Goal: Complete application form

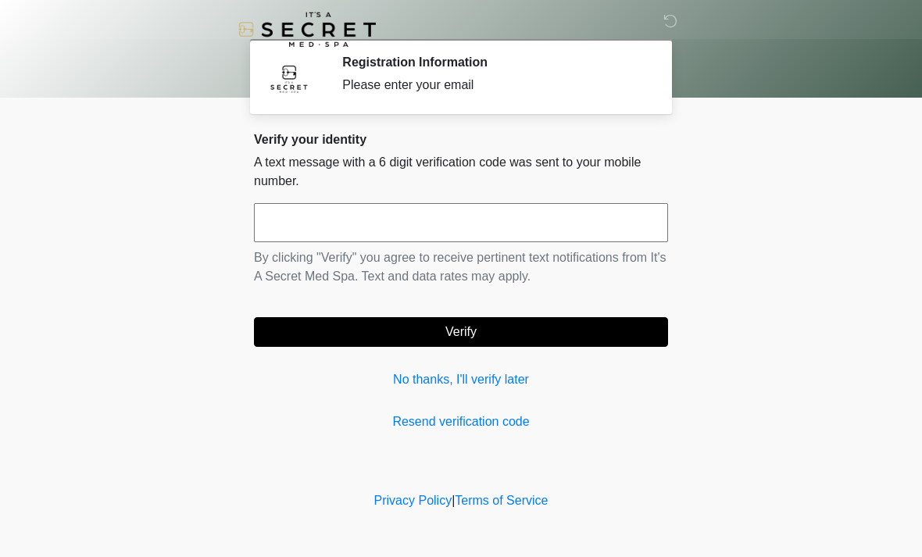
click at [314, 334] on button "Verify" at bounding box center [461, 332] width 414 height 30
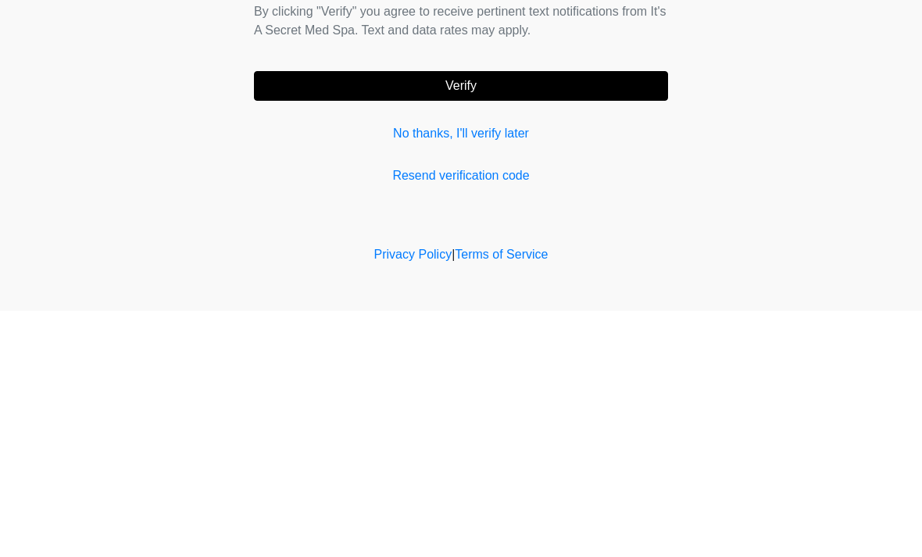
click at [452, 413] on link "Resend verification code" at bounding box center [461, 422] width 414 height 19
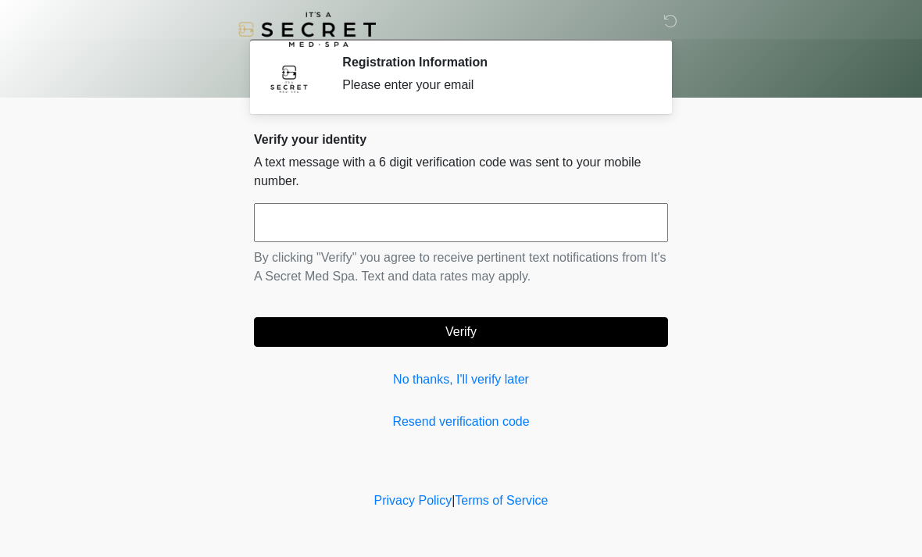
click at [437, 423] on link "Resend verification code" at bounding box center [461, 422] width 414 height 19
click at [422, 381] on link "No thanks, I'll verify later" at bounding box center [461, 379] width 414 height 19
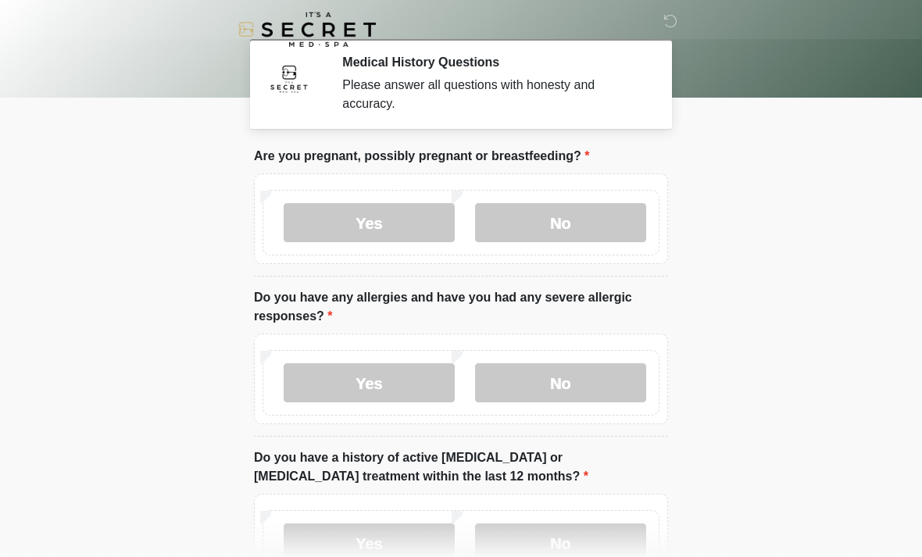
click at [535, 207] on label "No" at bounding box center [560, 222] width 171 height 39
click at [524, 379] on label "No" at bounding box center [560, 382] width 171 height 39
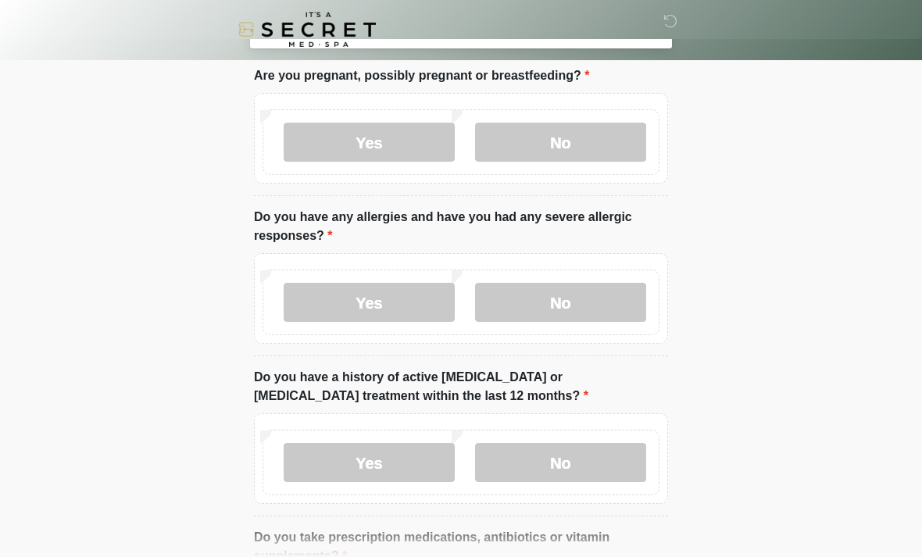
scroll to position [137, 0]
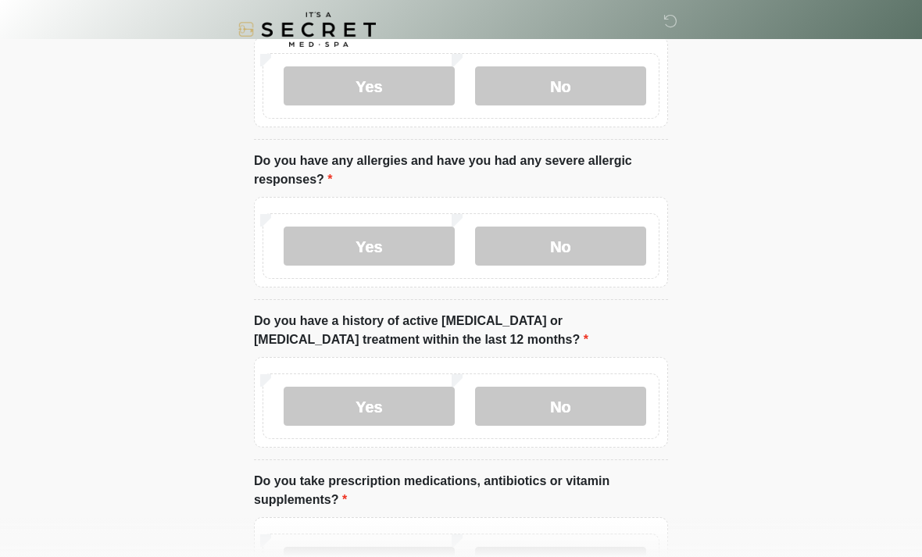
click at [531, 407] on label "No" at bounding box center [560, 406] width 171 height 39
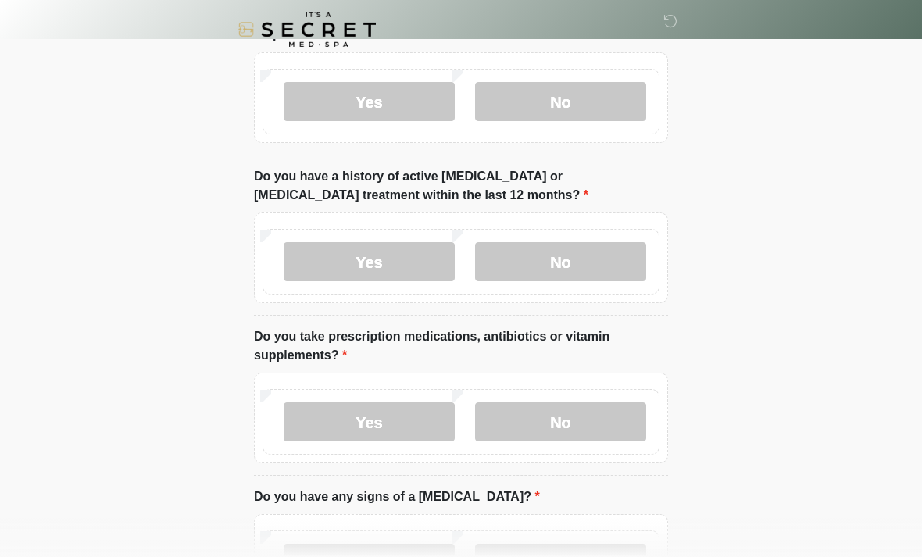
scroll to position [302, 0]
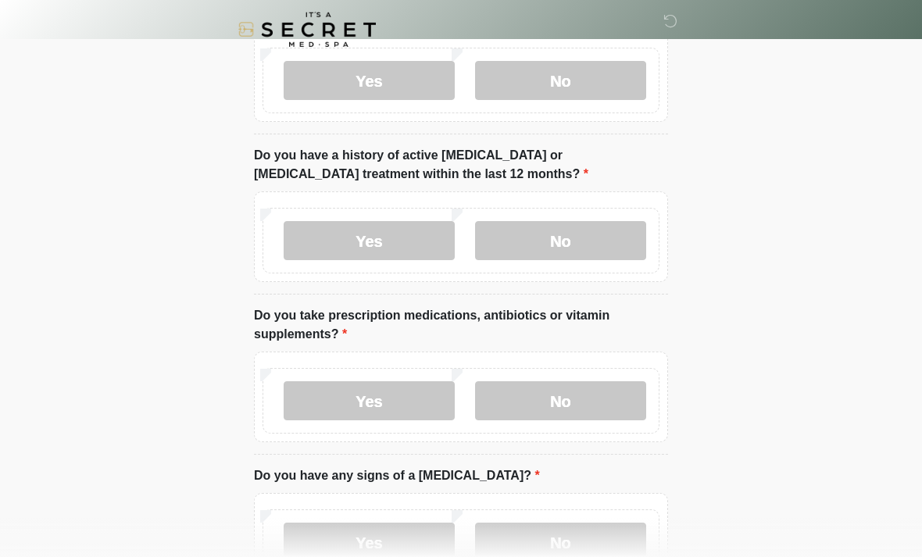
click at [542, 401] on label "No" at bounding box center [560, 400] width 171 height 39
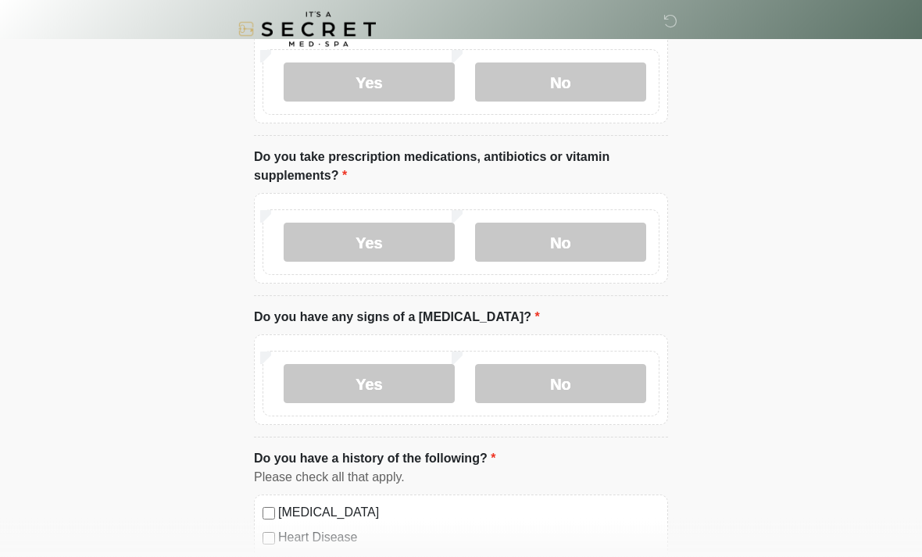
scroll to position [461, 0]
click at [550, 388] on label "No" at bounding box center [560, 383] width 171 height 39
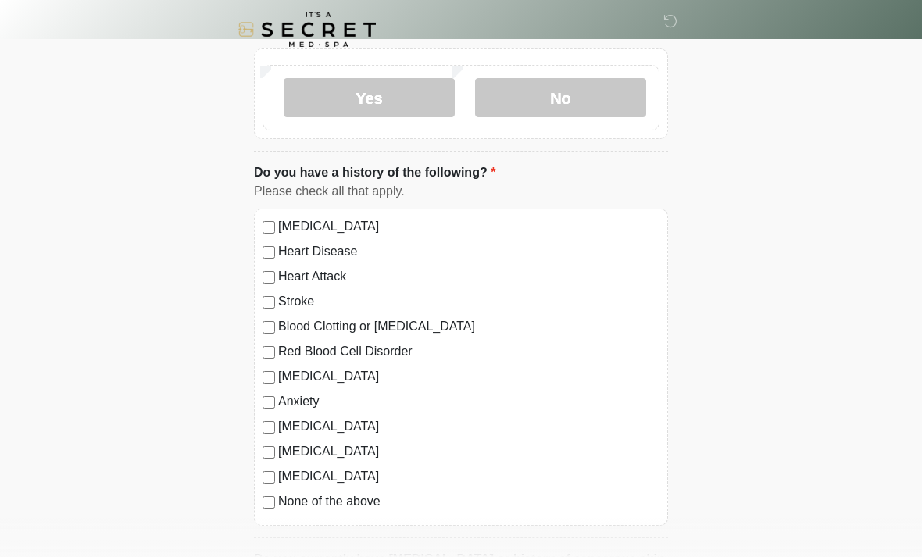
scroll to position [811, 0]
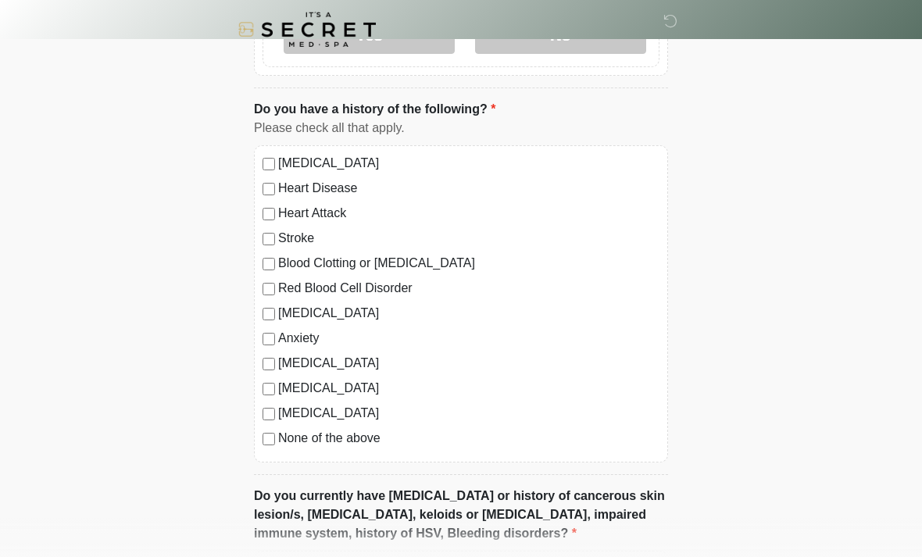
click at [298, 446] on label "None of the above" at bounding box center [468, 438] width 381 height 19
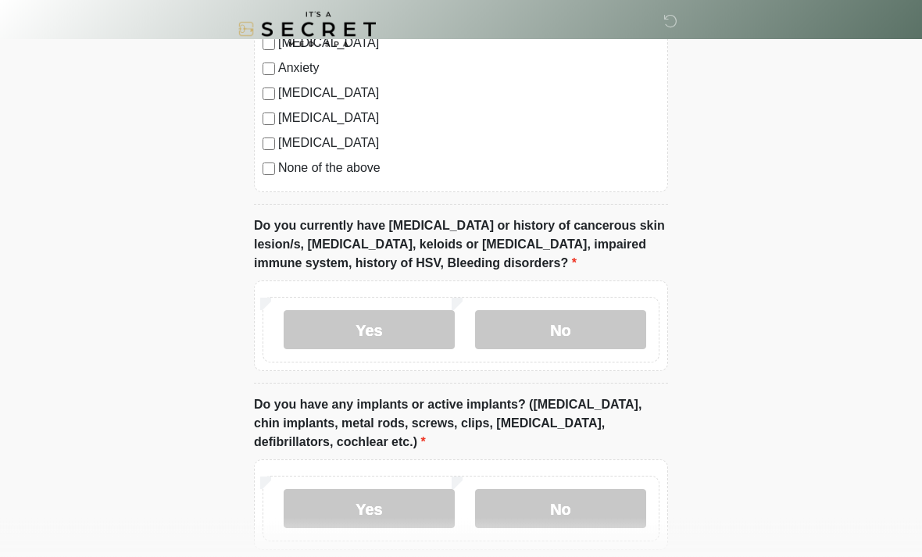
scroll to position [1067, 0]
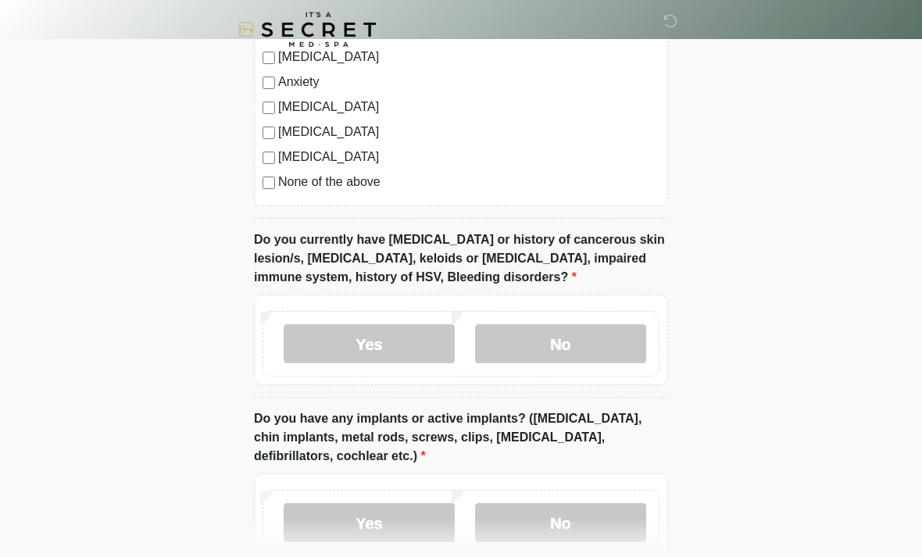
click at [548, 344] on label "No" at bounding box center [560, 343] width 171 height 39
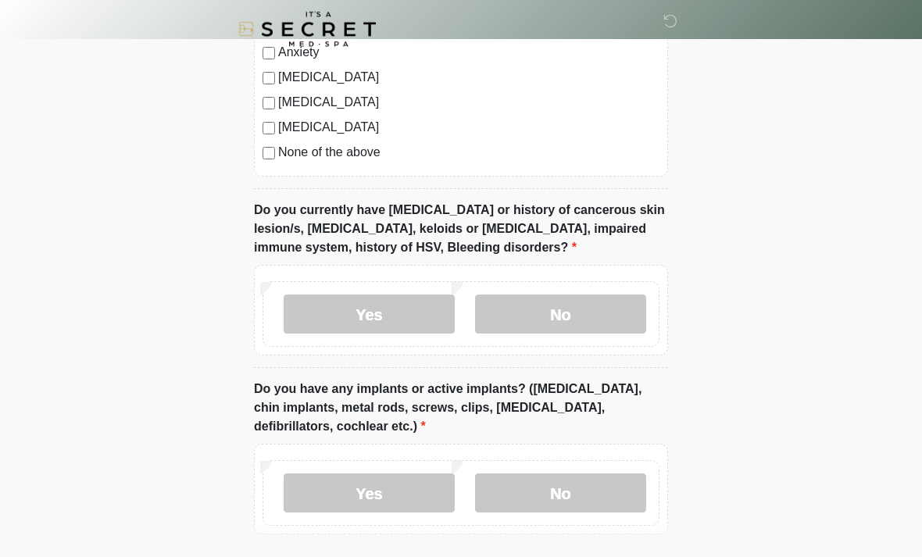
scroll to position [1107, 0]
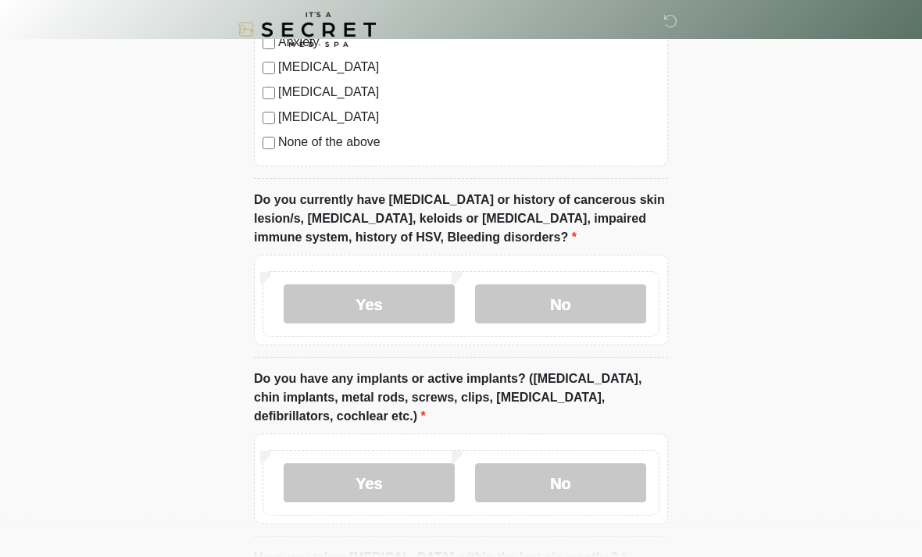
click at [358, 475] on label "Yes" at bounding box center [369, 483] width 171 height 39
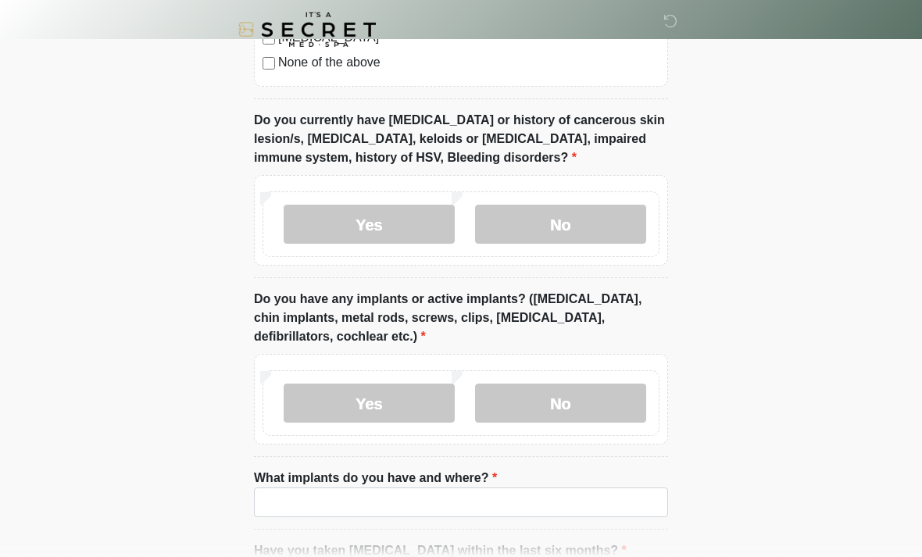
scroll to position [1211, 0]
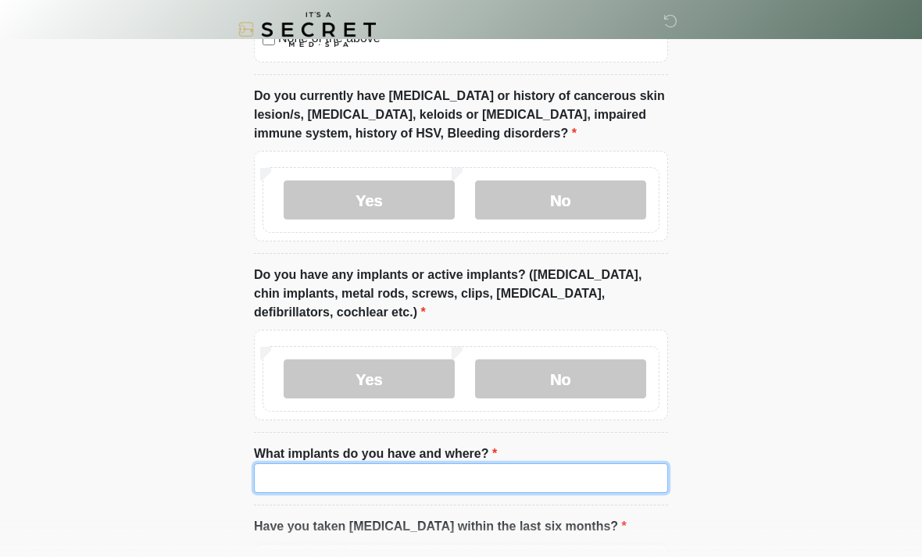
click at [356, 476] on input "What implants do you have and where?" at bounding box center [461, 479] width 414 height 30
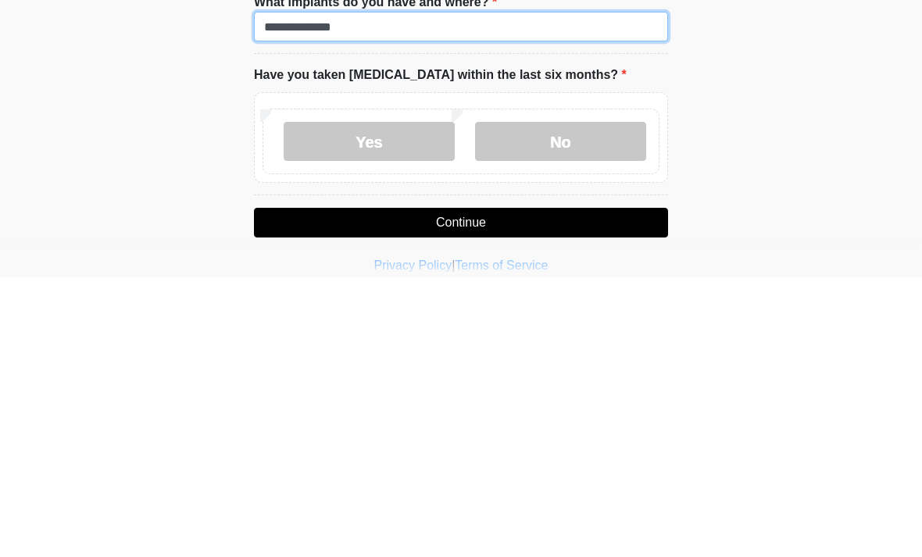
scroll to position [1386, 0]
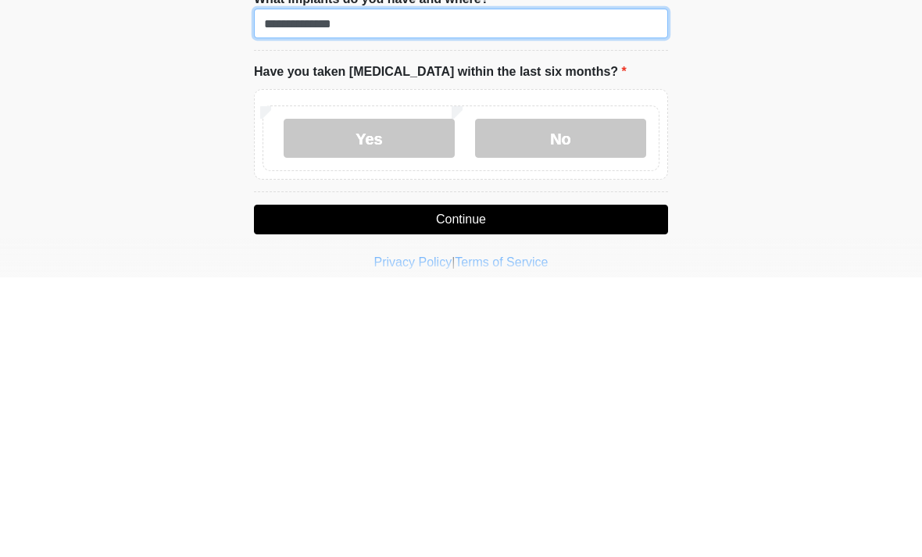
type input "**********"
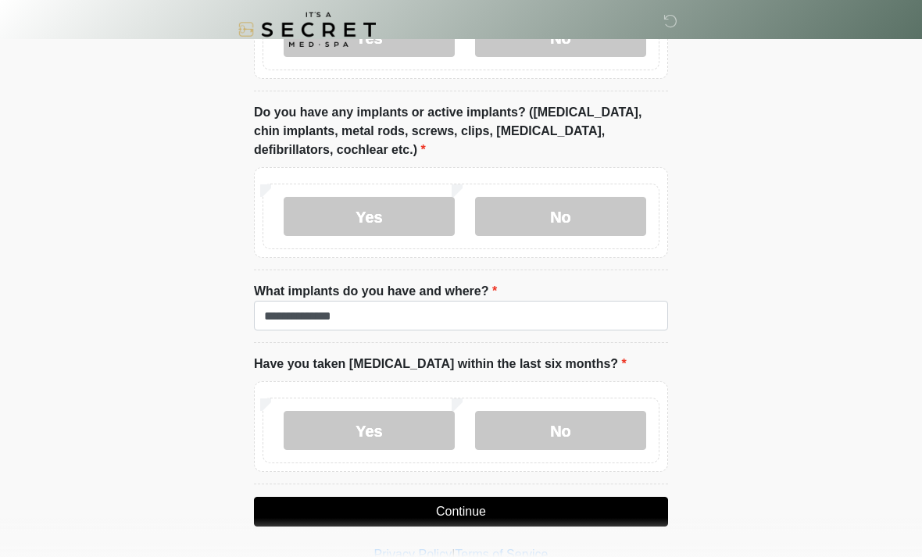
click at [528, 431] on label "No" at bounding box center [560, 430] width 171 height 39
click at [388, 511] on button "Continue" at bounding box center [461, 512] width 414 height 30
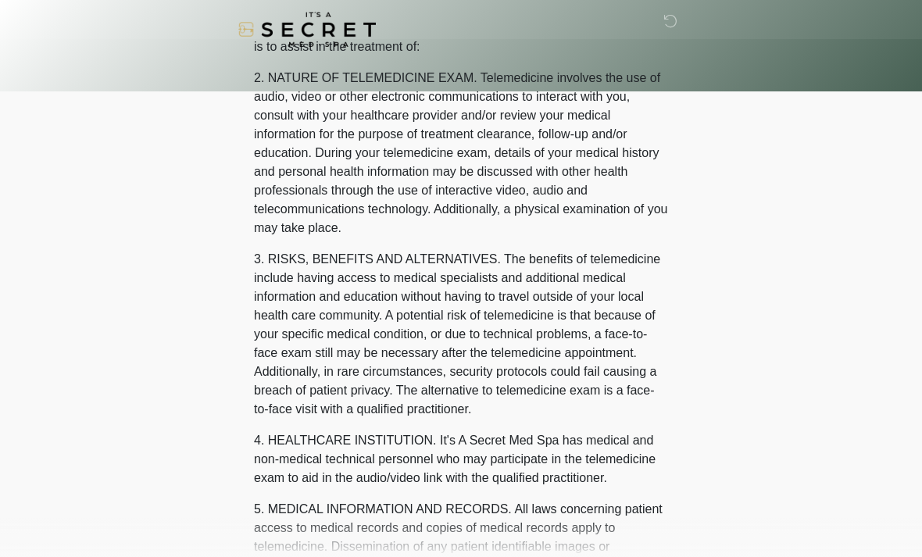
scroll to position [0, 0]
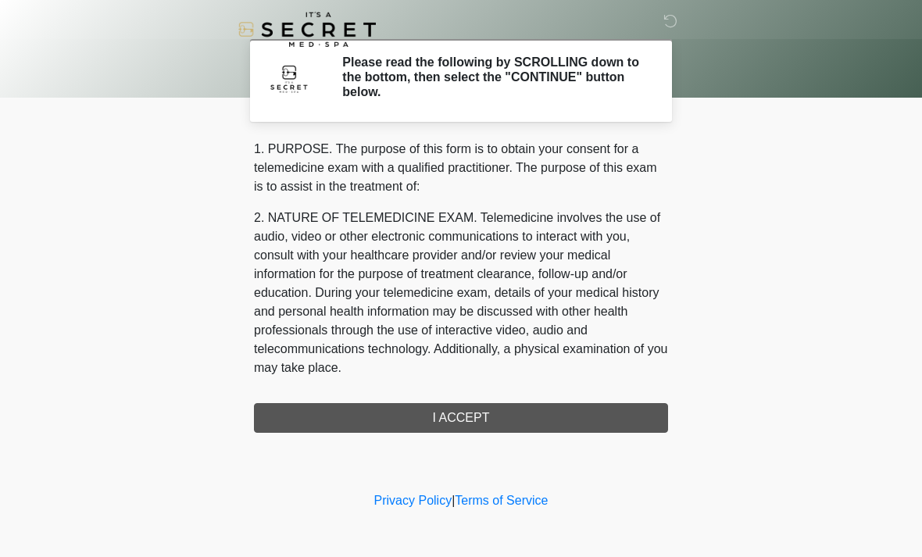
click at [391, 422] on div "1. PURPOSE. The purpose of this form is to obtain your consent for a telemedici…" at bounding box center [461, 286] width 414 height 293
click at [407, 423] on div "1. PURPOSE. The purpose of this form is to obtain your consent for a telemedici…" at bounding box center [461, 286] width 414 height 293
click at [507, 417] on div "1. PURPOSE. The purpose of this form is to obtain your consent for a telemedici…" at bounding box center [461, 286] width 414 height 293
click at [435, 406] on div "1. PURPOSE. The purpose of this form is to obtain your consent for a telemedici…" at bounding box center [461, 286] width 414 height 293
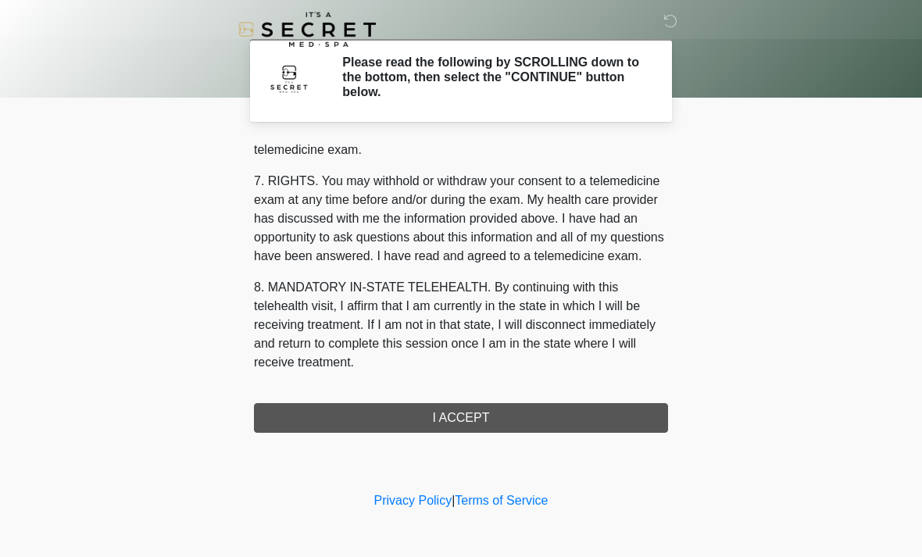
scroll to position [662, 0]
click at [416, 410] on button "I ACCEPT" at bounding box center [461, 418] width 414 height 30
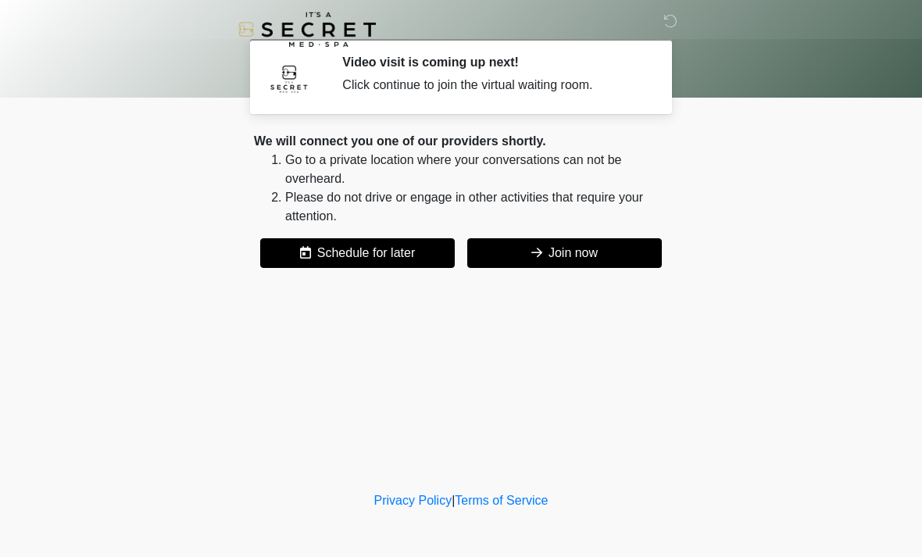
click at [536, 242] on button "Join now" at bounding box center [564, 253] width 195 height 30
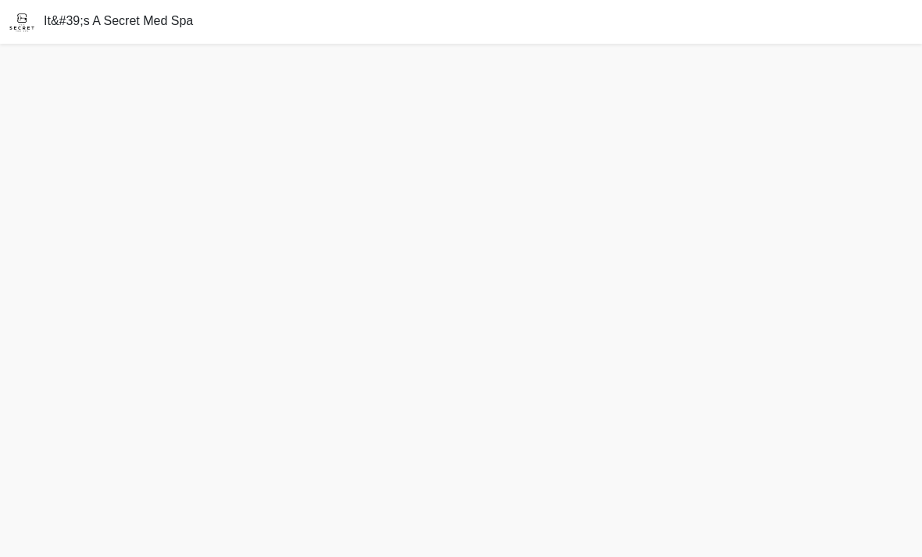
scroll to position [50, 0]
